Goal: Information Seeking & Learning: Learn about a topic

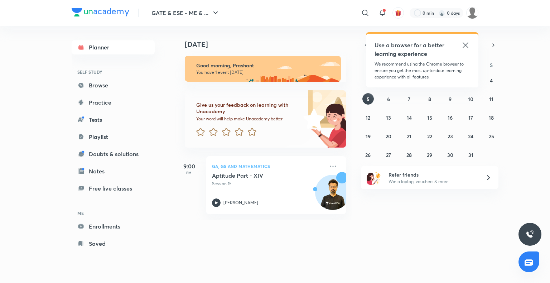
click at [466, 45] on icon at bounding box center [465, 45] width 9 height 9
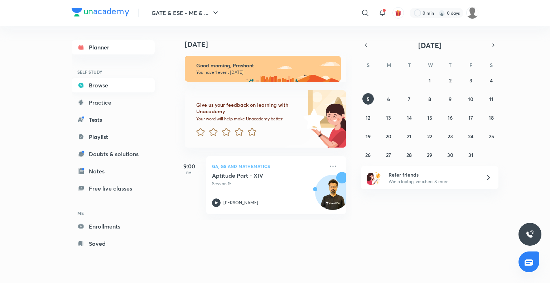
click at [109, 92] on link "Browse" at bounding box center [113, 85] width 83 height 14
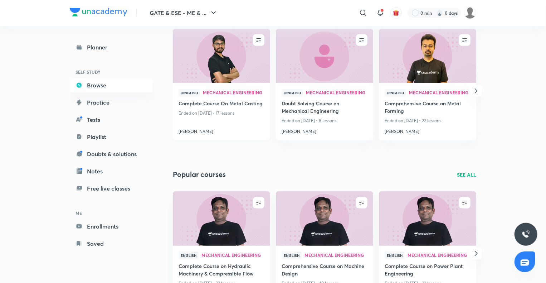
scroll to position [272, 0]
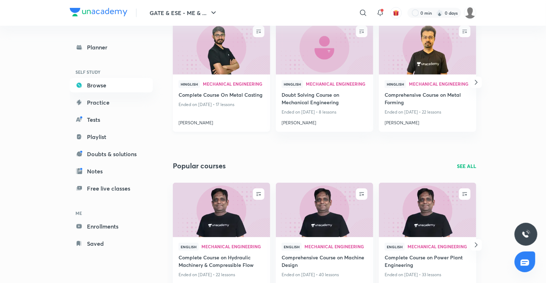
click at [191, 124] on h4 "[PERSON_NAME]" at bounding box center [222, 121] width 86 height 9
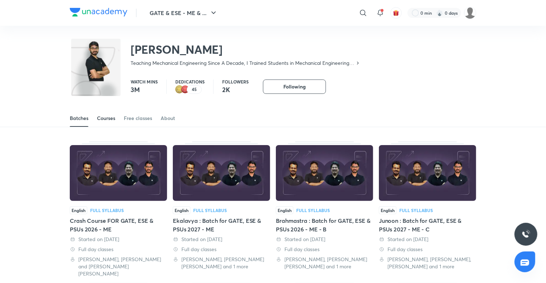
click at [113, 122] on link "Courses" at bounding box center [106, 117] width 18 height 17
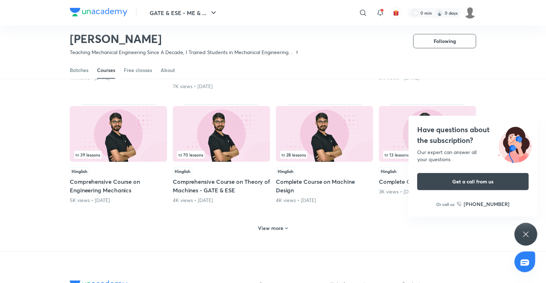
scroll to position [278, 0]
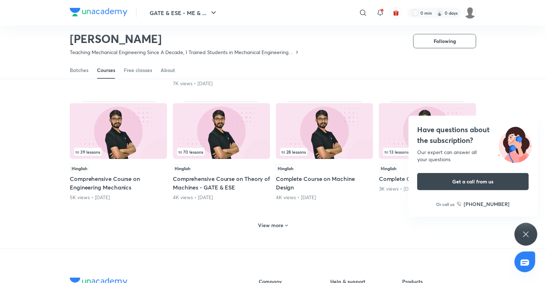
click at [524, 240] on div "Have questions about the subscription? Our expert can answer all your questions…" at bounding box center [525, 234] width 23 height 23
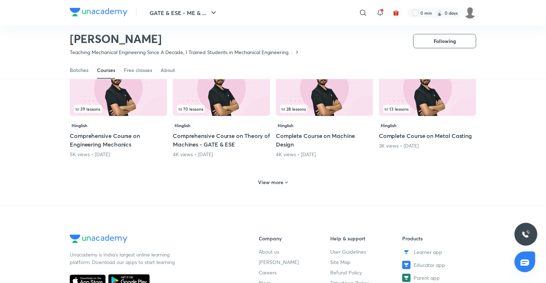
scroll to position [320, 0]
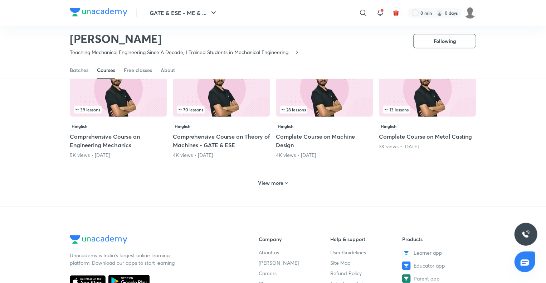
click at [277, 181] on h6 "View more" at bounding box center [270, 182] width 25 height 7
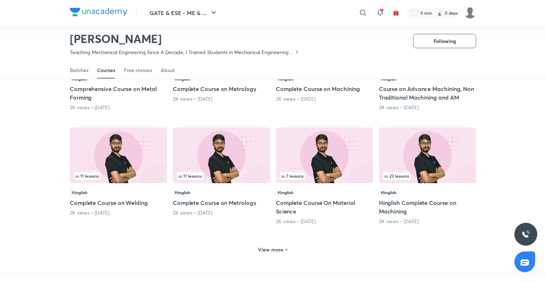
scroll to position [607, 0]
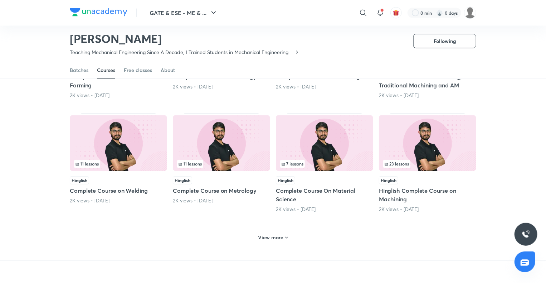
click at [426, 121] on img at bounding box center [427, 143] width 97 height 56
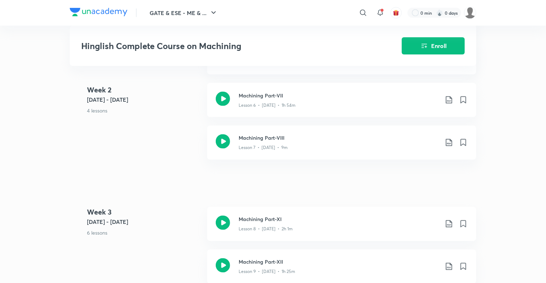
scroll to position [544, 0]
